Goal: Find specific page/section: Find specific page/section

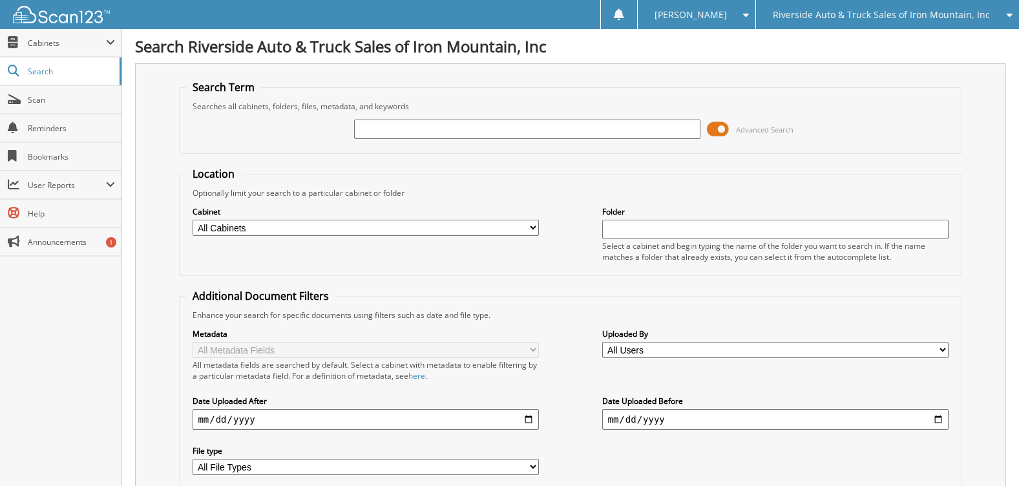
click at [451, 136] on input "text" at bounding box center [527, 129] width 346 height 19
type input "16485"
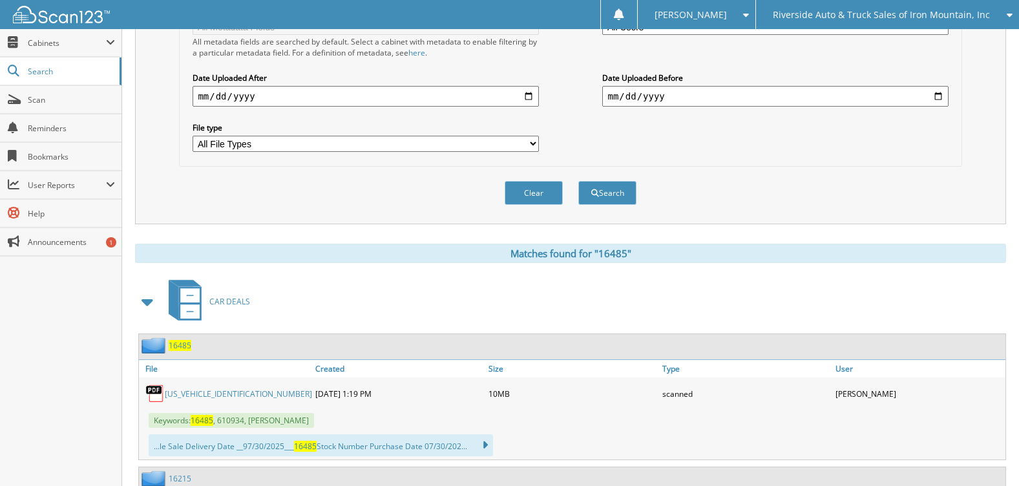
scroll to position [388, 0]
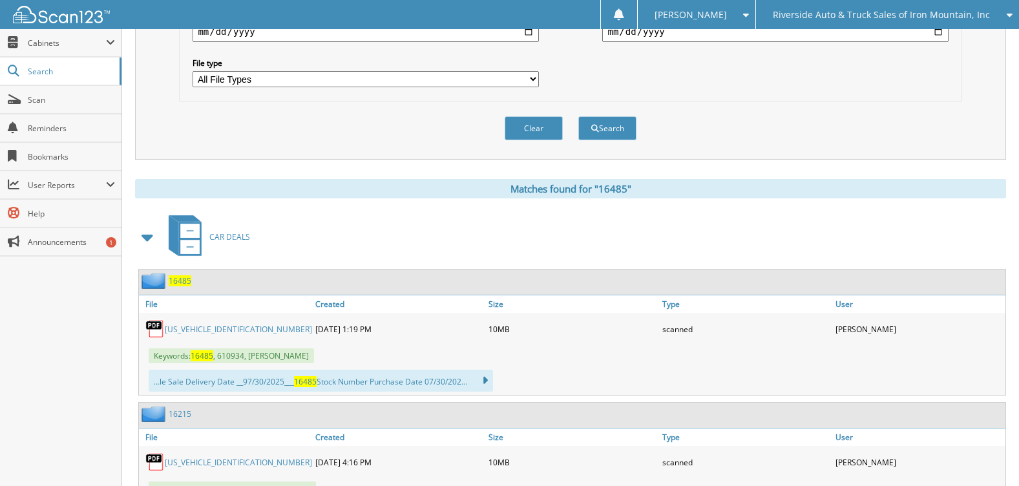
click at [180, 282] on span "16485" at bounding box center [180, 280] width 23 height 11
